Goal: Task Accomplishment & Management: Use online tool/utility

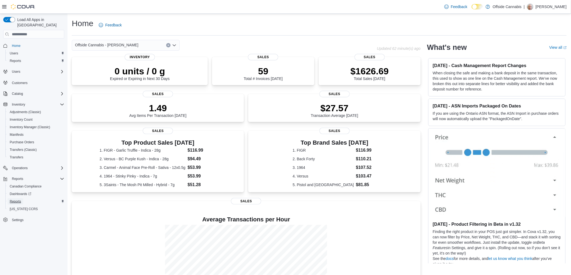
click at [19, 198] on span "Reports" at bounding box center [15, 201] width 11 height 6
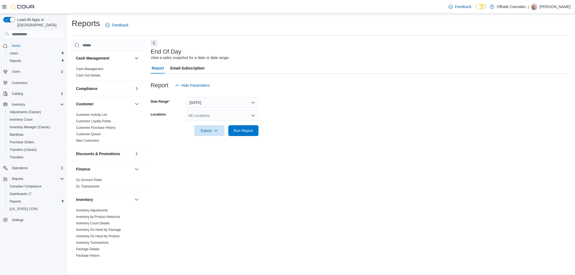
click at [222, 120] on div "All Locations" at bounding box center [222, 115] width 72 height 11
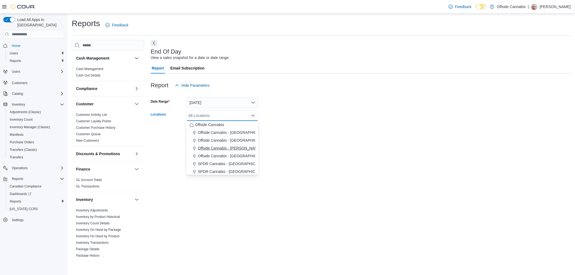
click at [230, 147] on span "Offside Cannabis - [PERSON_NAME]" at bounding box center [229, 148] width 63 height 5
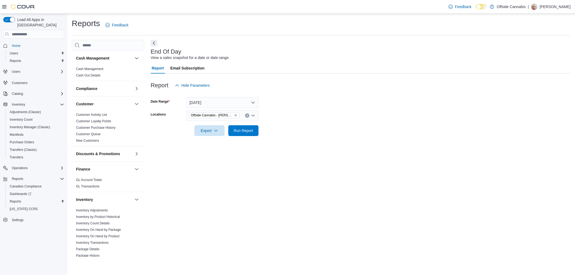
click at [269, 140] on div at bounding box center [361, 139] width 420 height 6
click at [246, 132] on span "Run Report" at bounding box center [243, 130] width 19 height 5
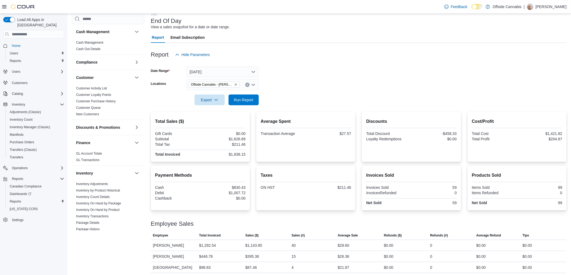
scroll to position [33, 0]
